Goal: Task Accomplishment & Management: Manage account settings

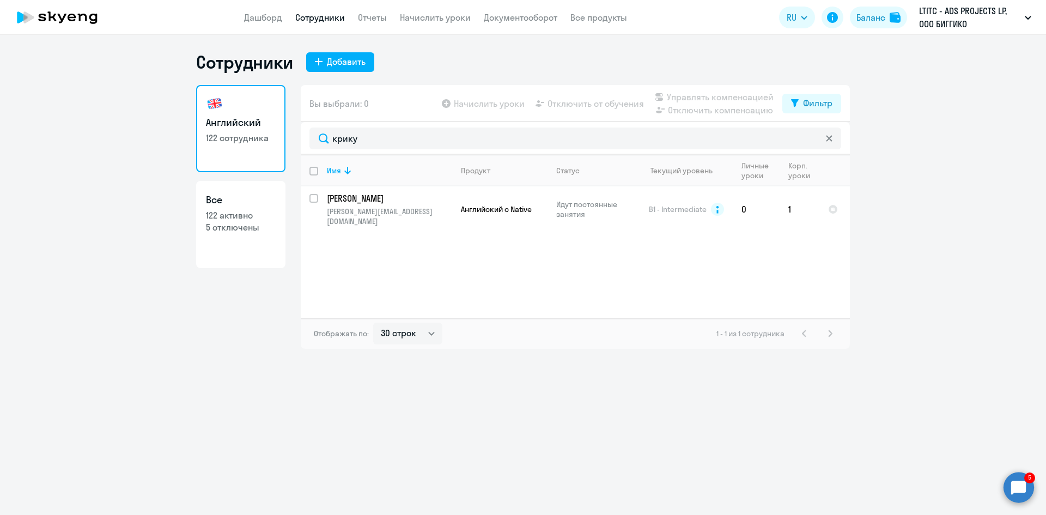
select select "30"
click at [310, 139] on input "крику" at bounding box center [575, 138] width 532 height 22
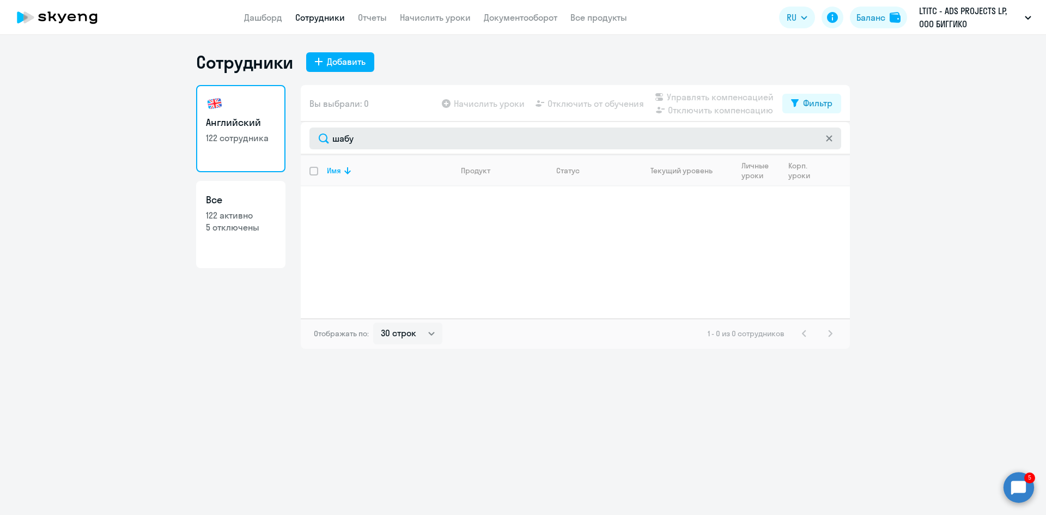
click at [400, 144] on input "шабу" at bounding box center [575, 138] width 532 height 22
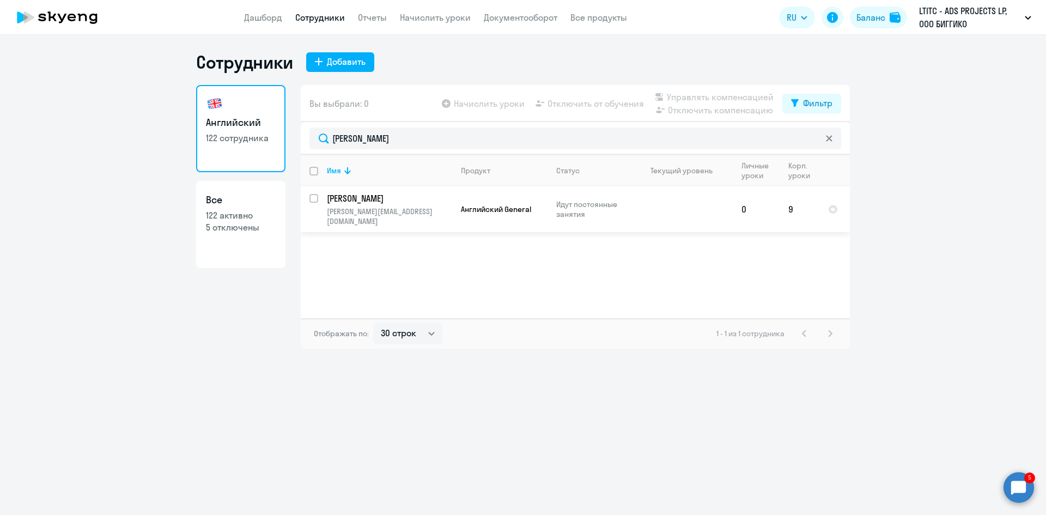
type input "[PERSON_NAME]"
click at [313, 200] on input "select row 22476392" at bounding box center [320, 205] width 22 height 22
checkbox input "true"
click at [606, 108] on span "Отключить от обучения" at bounding box center [595, 103] width 96 height 13
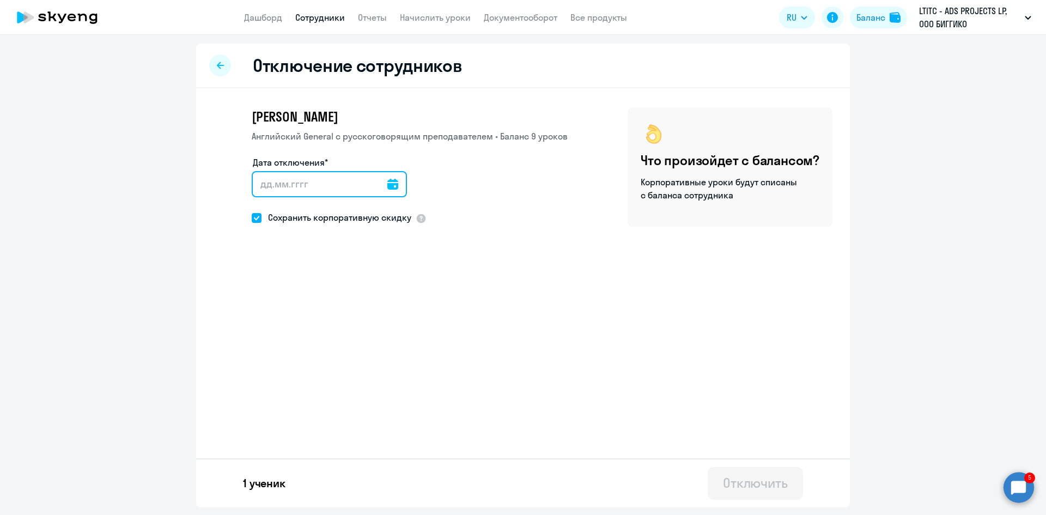
click at [349, 178] on input "Дата отключения*" at bounding box center [329, 184] width 155 height 26
click at [340, 184] on input "Дата отключения*" at bounding box center [329, 184] width 155 height 26
click at [380, 187] on input "Дата отключения*" at bounding box center [329, 184] width 155 height 26
click at [387, 185] on icon at bounding box center [392, 184] width 11 height 11
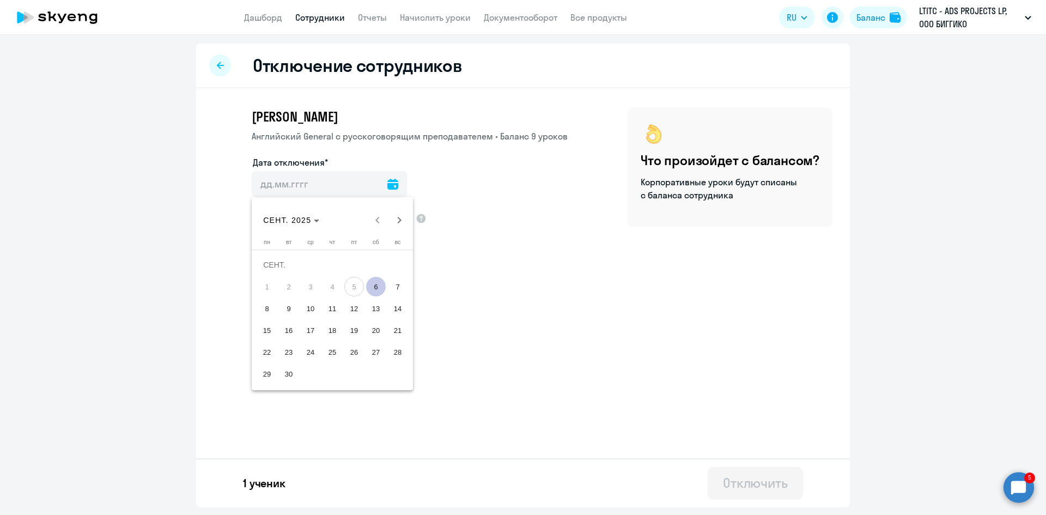
click at [370, 285] on span "6" at bounding box center [376, 287] width 20 height 20
type input "[DATE]"
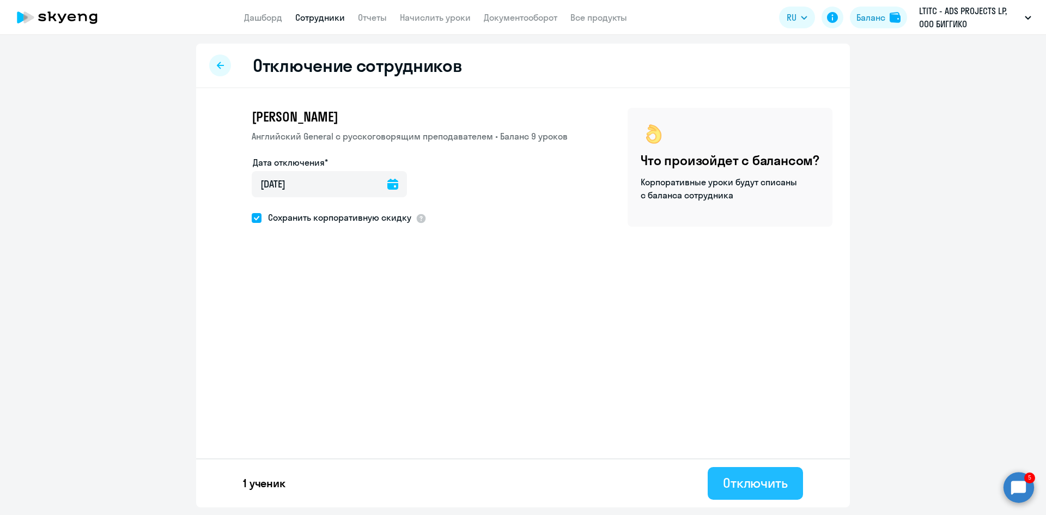
click at [734, 474] on div "Отключить" at bounding box center [755, 482] width 65 height 17
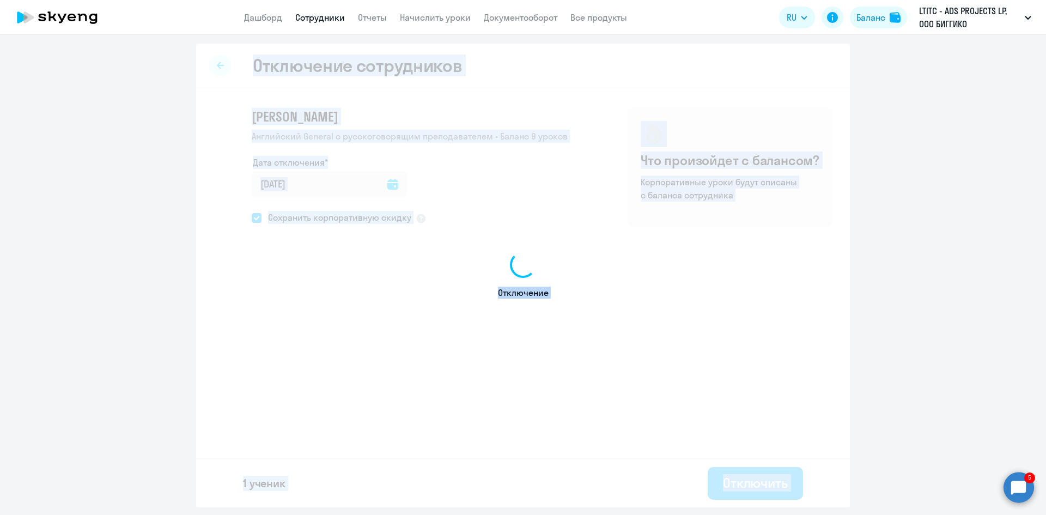
click at [734, 474] on div "Отключение" at bounding box center [523, 276] width 654 height 464
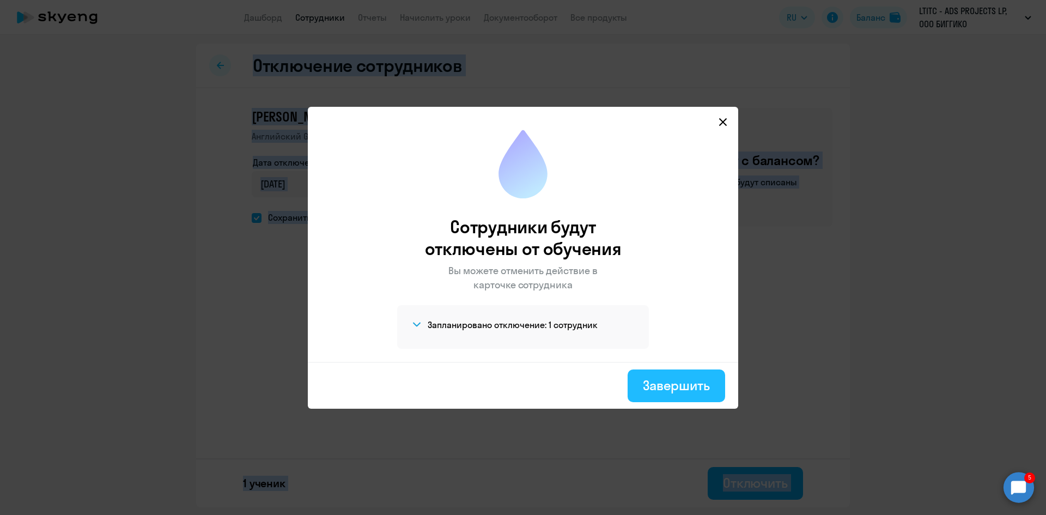
click at [678, 393] on div "Завершить" at bounding box center [676, 384] width 67 height 17
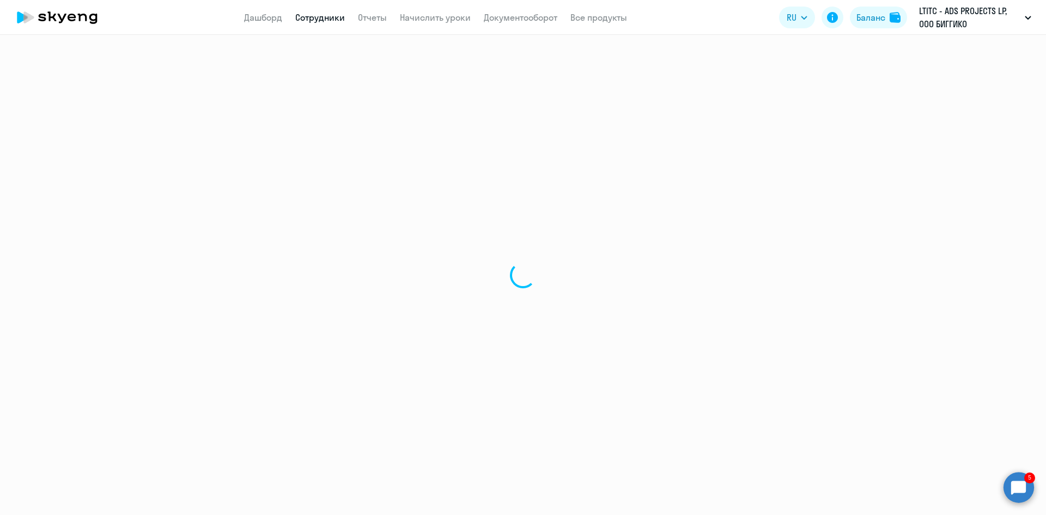
select select "30"
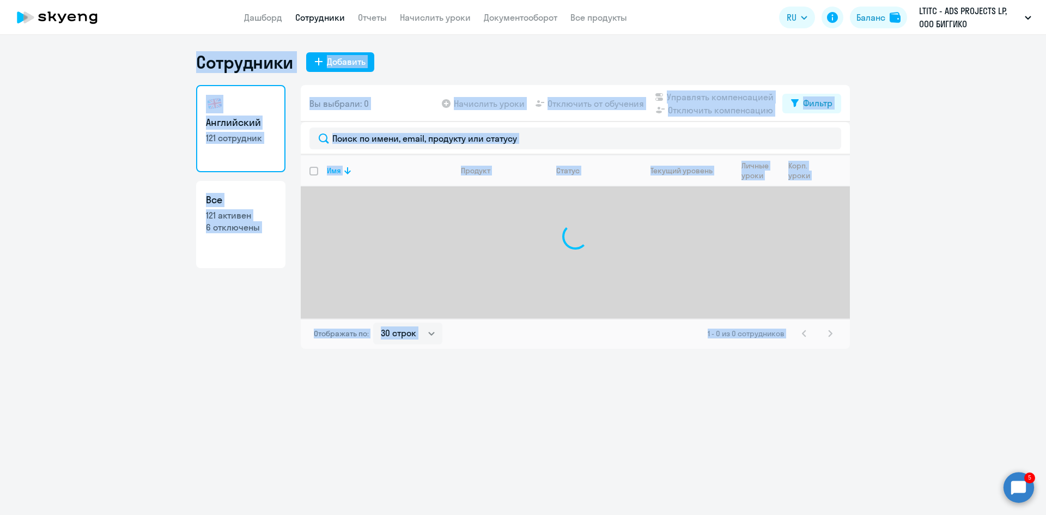
click at [1029, 222] on ng-component "Сотрудники Добавить Английский 121 сотрудник Все 121 активен 6 отключены Вы выб…" at bounding box center [523, 199] width 1046 height 297
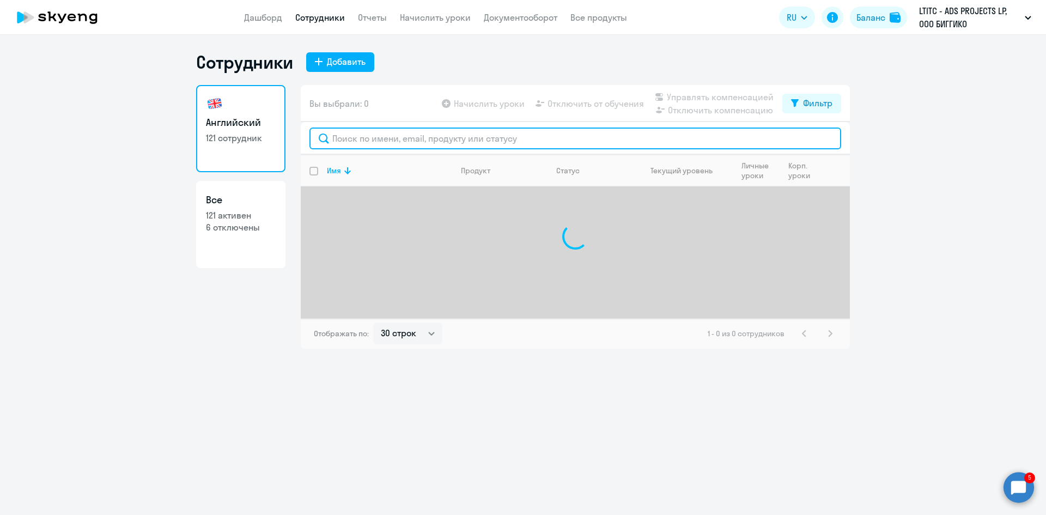
click at [473, 137] on input "text" at bounding box center [575, 138] width 532 height 22
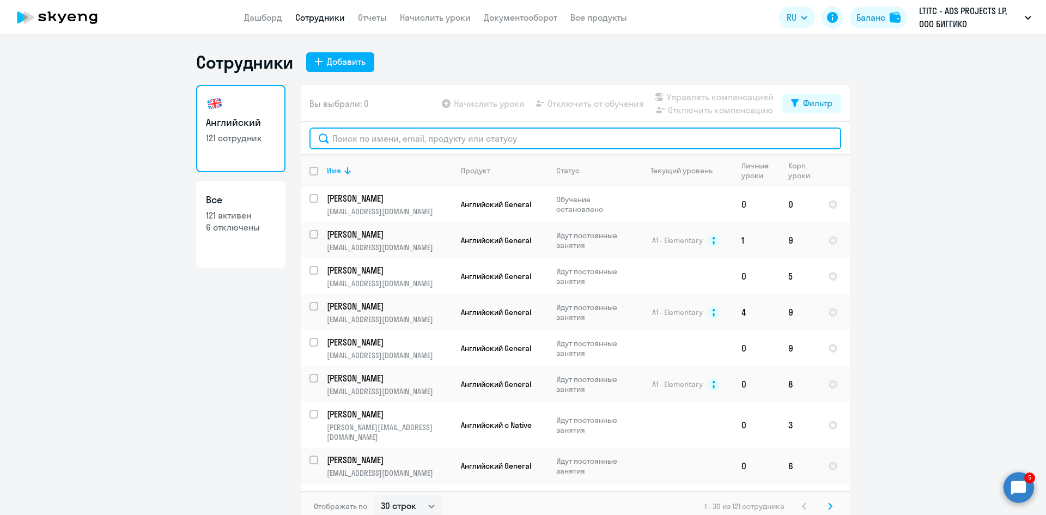
click at [402, 141] on input "text" at bounding box center [575, 138] width 532 height 22
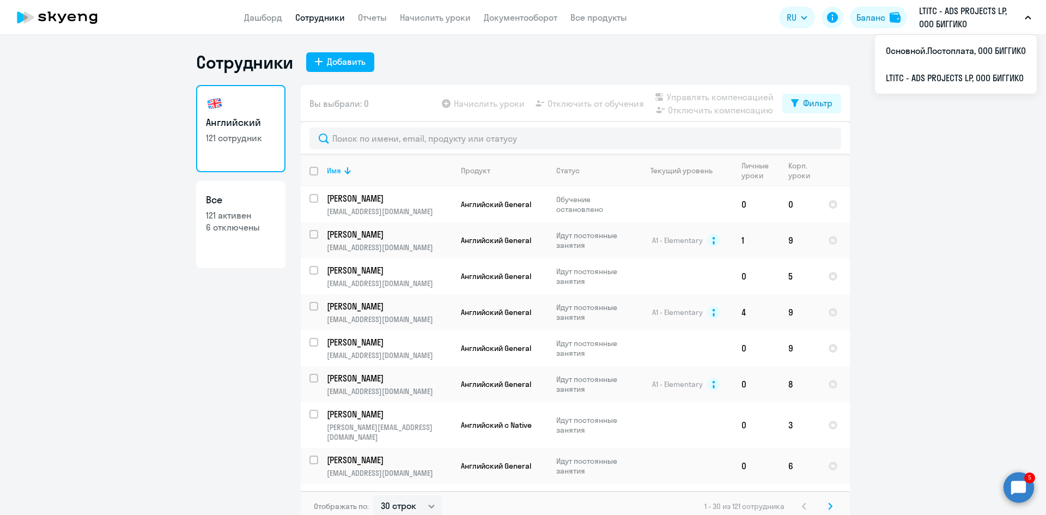
click at [1020, 479] on circle at bounding box center [1018, 487] width 31 height 31
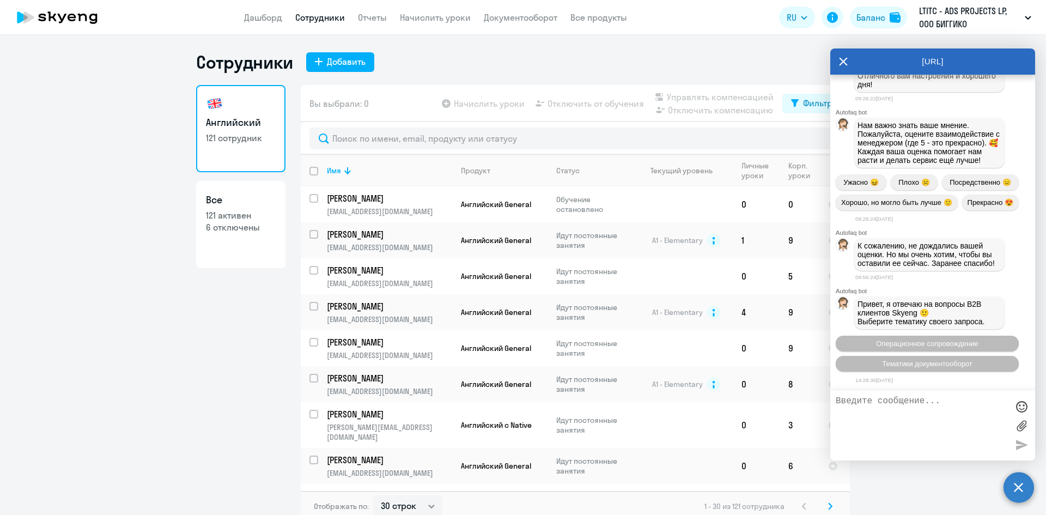
scroll to position [6750, 0]
click at [844, 62] on icon at bounding box center [843, 62] width 8 height 8
